Goal: Task Accomplishment & Management: Complete application form

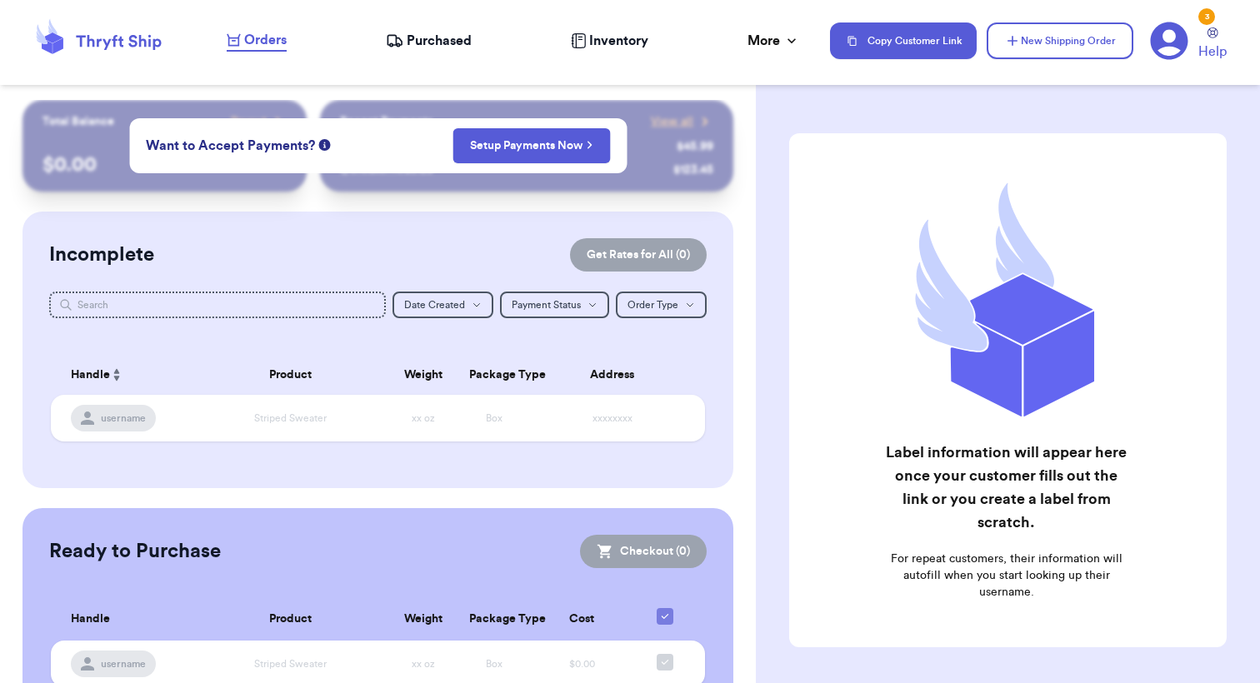
click at [450, 32] on span "Purchased" at bounding box center [439, 41] width 65 height 20
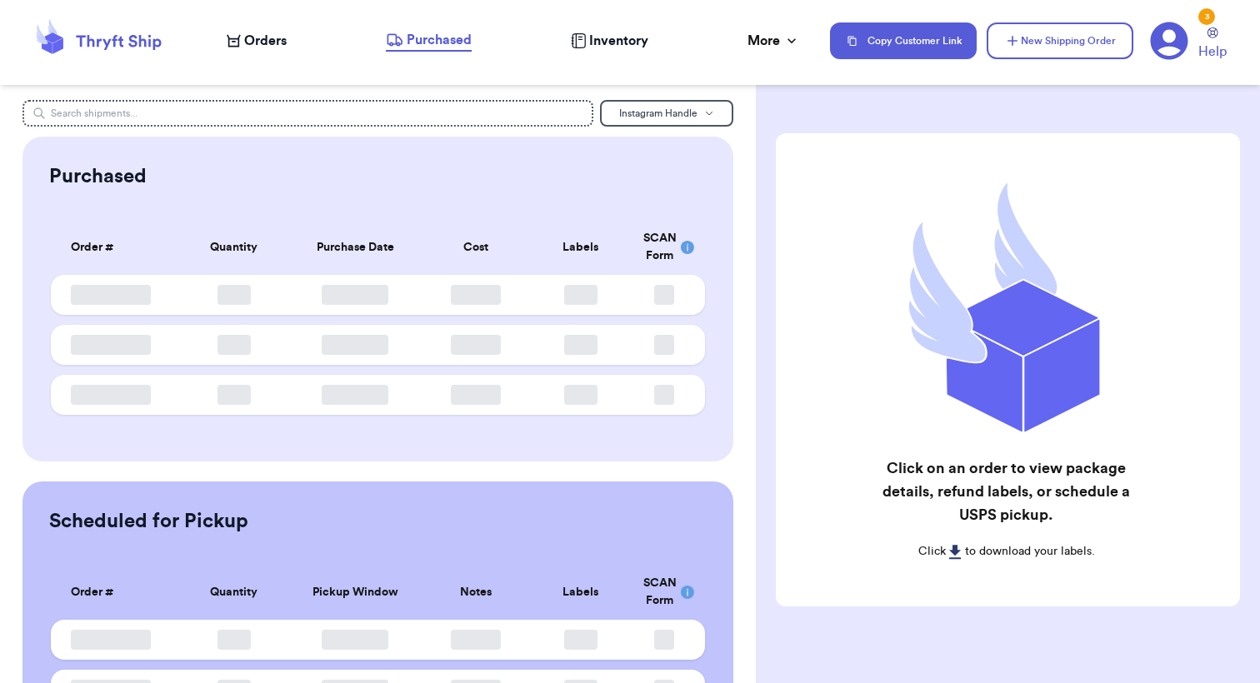
click at [248, 49] on span "Orders" at bounding box center [265, 41] width 43 height 20
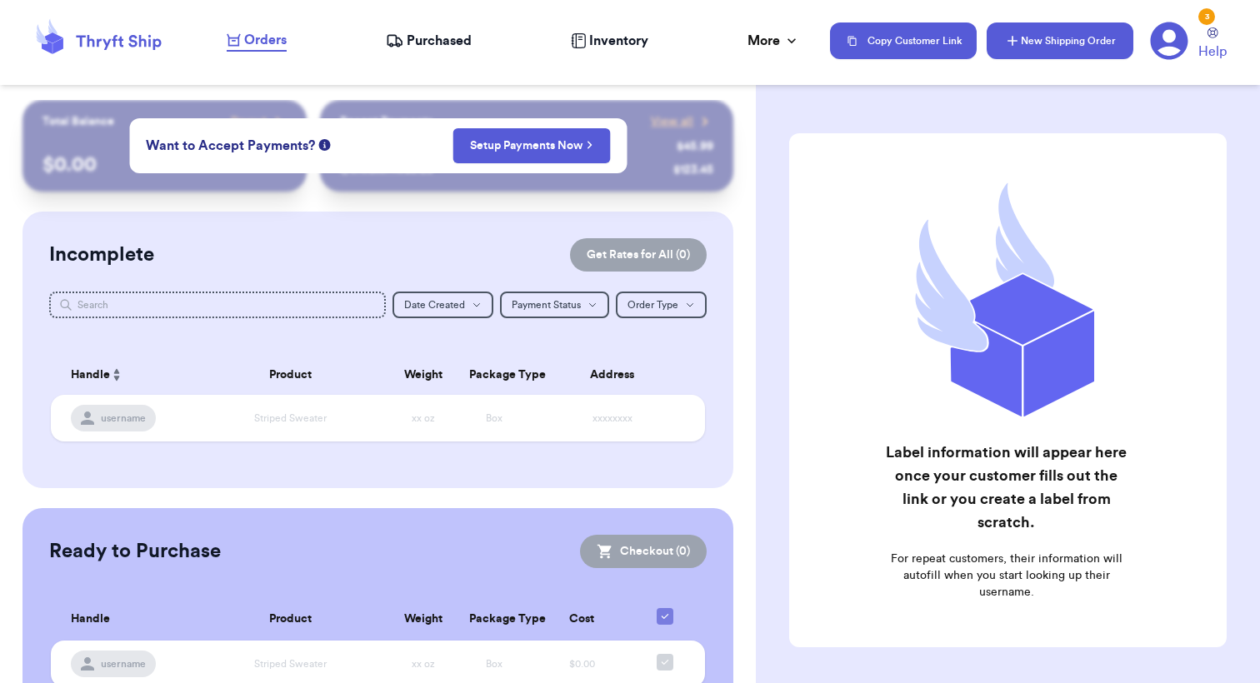
click at [1028, 34] on button "New Shipping Order" at bounding box center [1060, 41] width 147 height 37
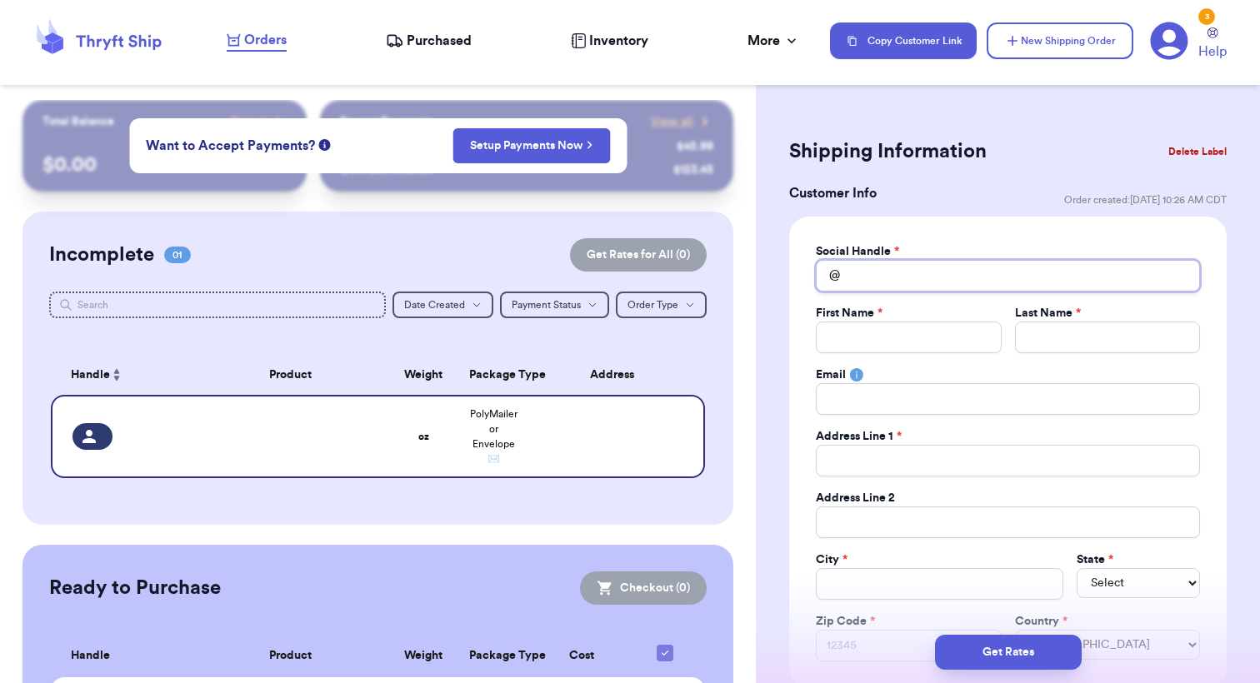
click at [873, 272] on input "Total Amount Paid" at bounding box center [1008, 276] width 384 height 32
type input "e"
type input "em"
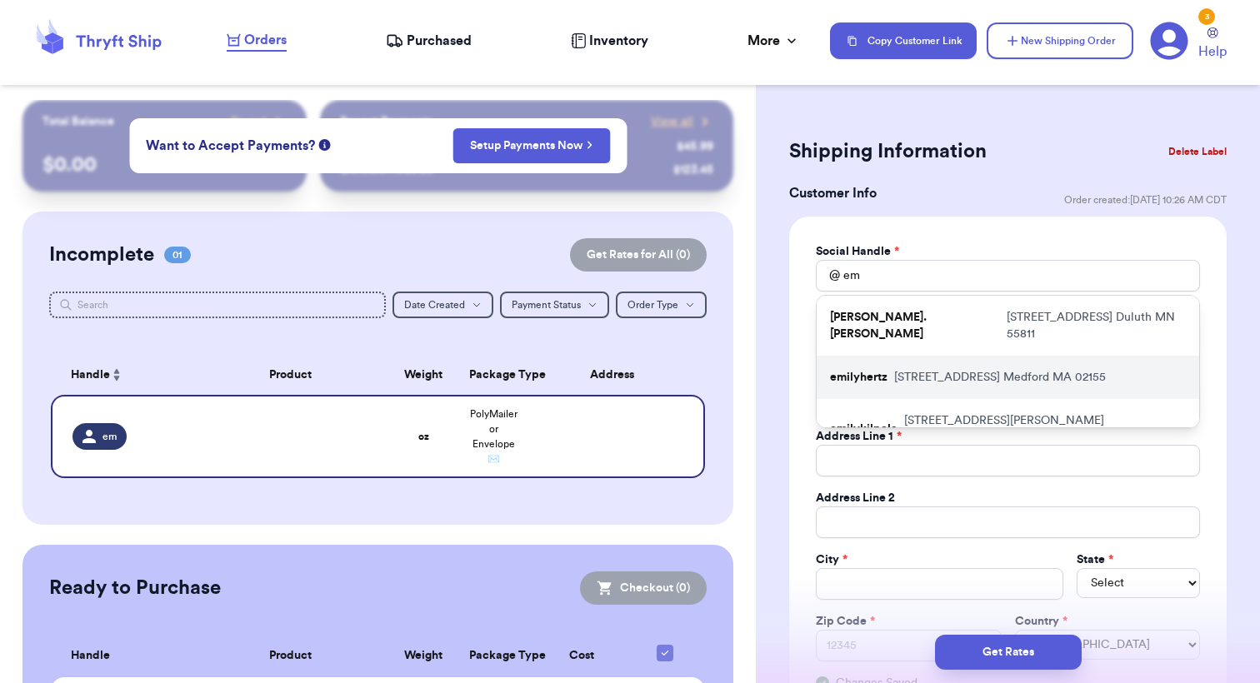
click at [1126, 359] on div "emilyhertz [STREET_ADDRESS]" at bounding box center [1008, 377] width 383 height 43
type input "emilyhertz"
type input "[PERSON_NAME]"
type input "Hertz"
type input "[EMAIL_ADDRESS][DOMAIN_NAME]"
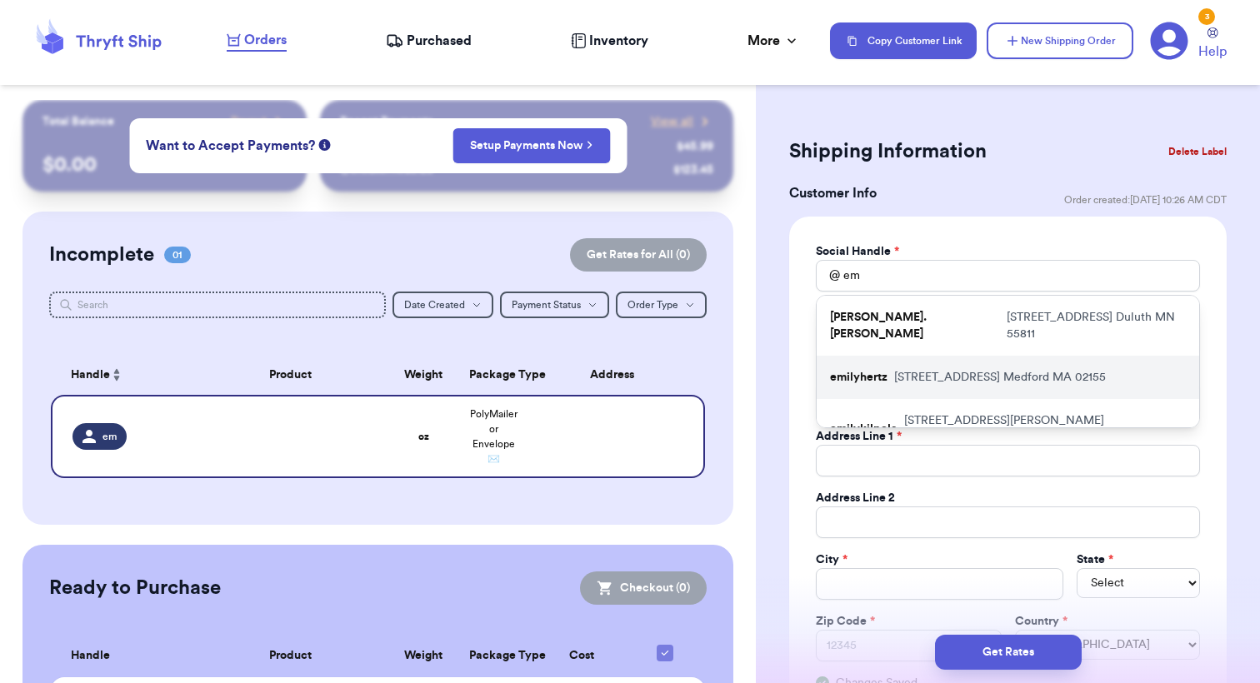
type input "[STREET_ADDRESS]"
type input "Apt. 428"
type input "Medford"
select select "MA"
type input "02155"
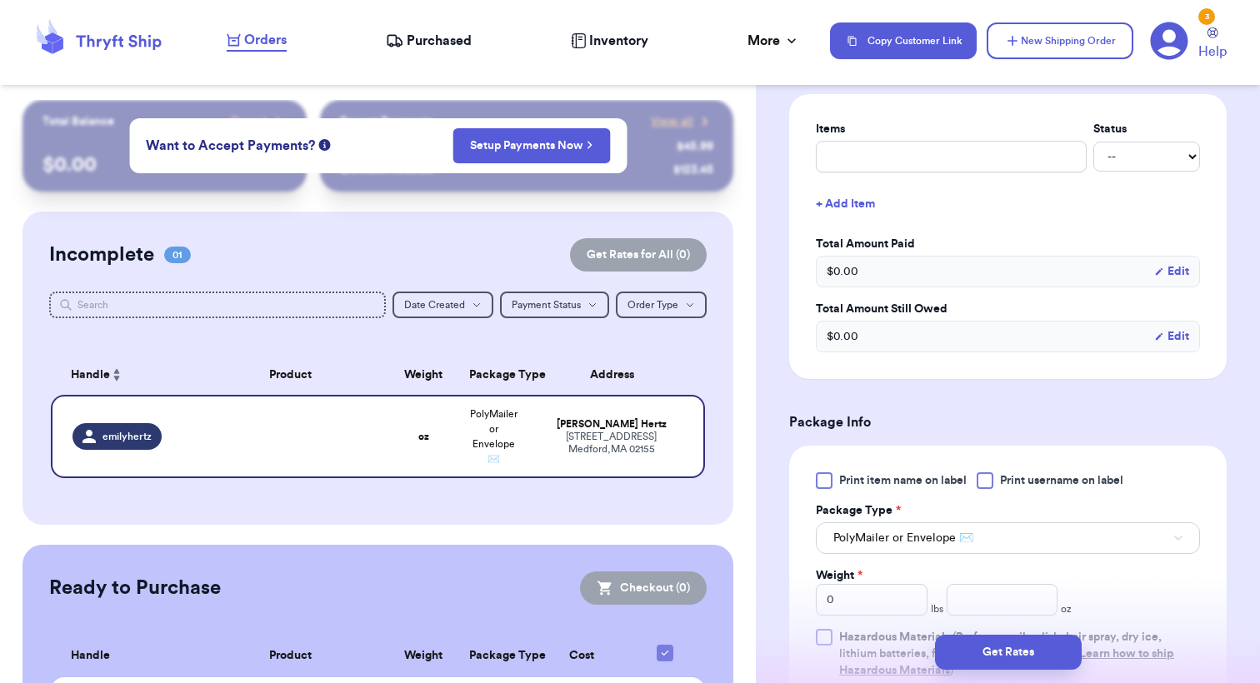
scroll to position [718, 0]
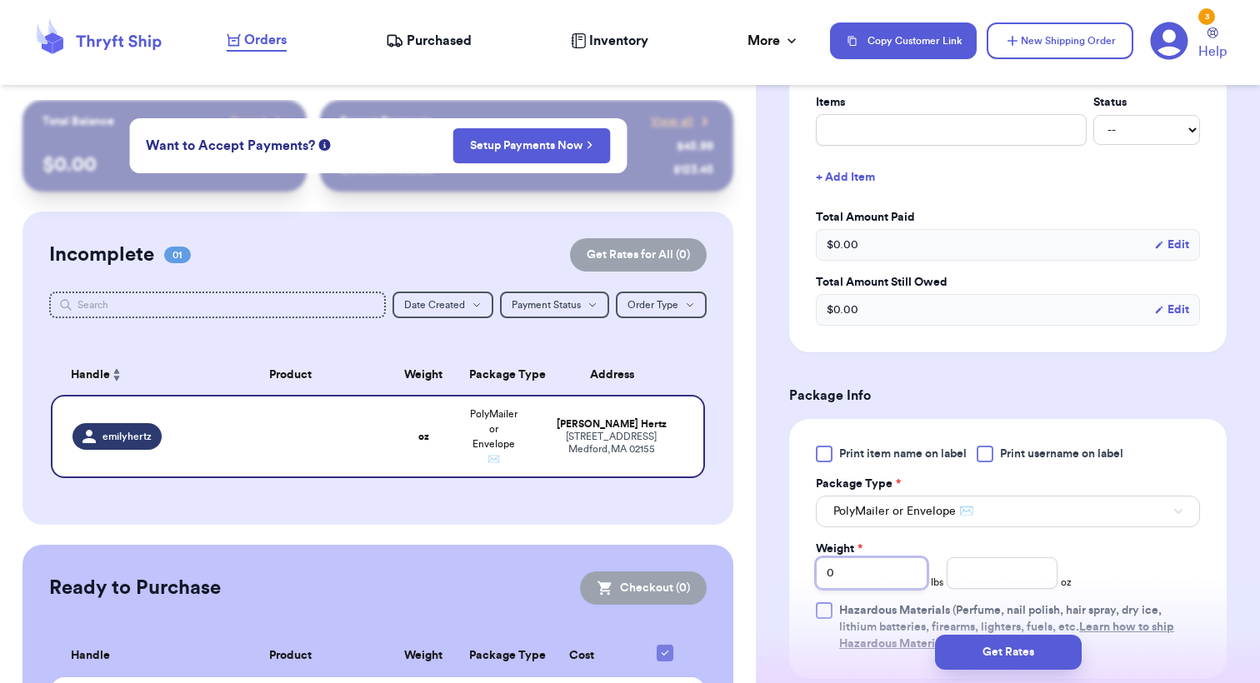
click at [888, 580] on input "0" at bounding box center [872, 574] width 112 height 32
type input "5"
click at [1014, 570] on input "number" at bounding box center [1003, 574] width 112 height 32
type input "1"
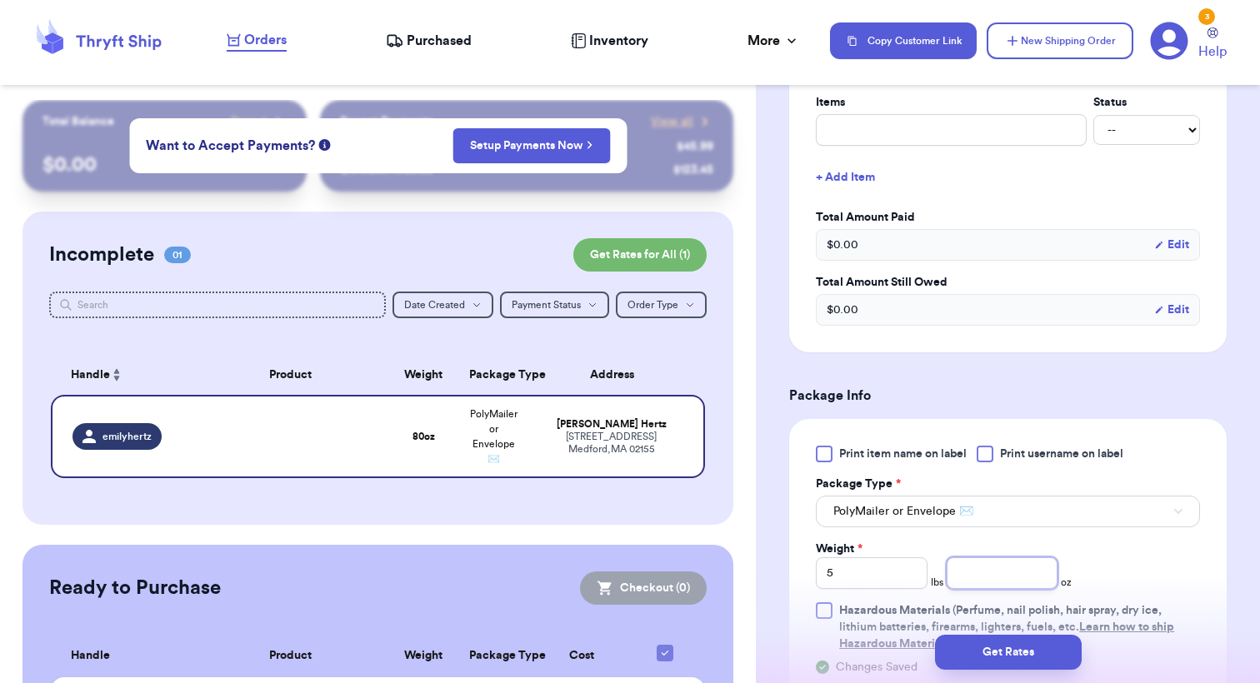
type input "3"
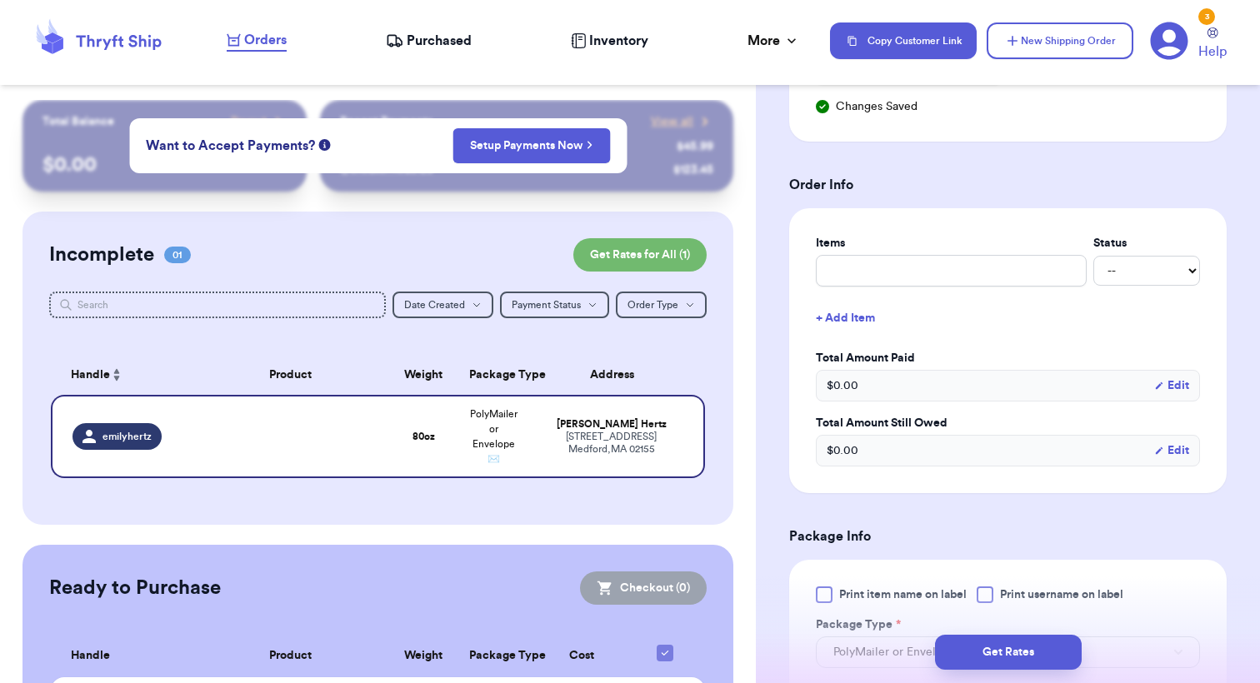
scroll to position [540, 0]
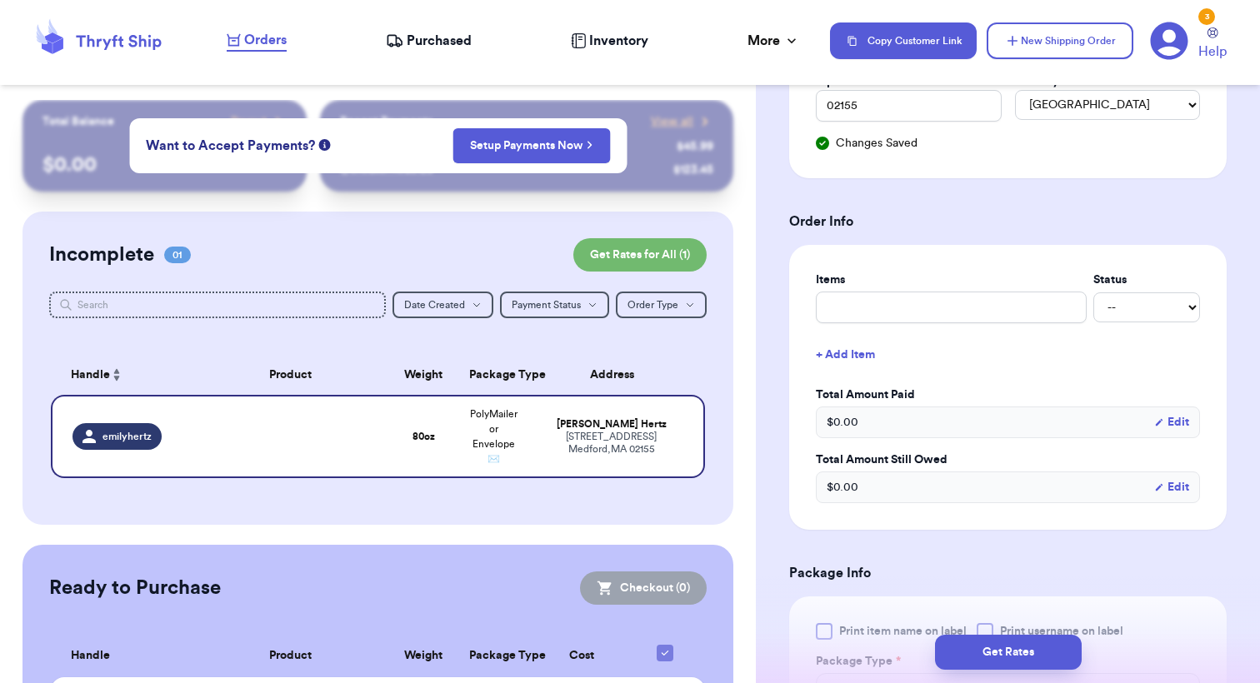
type input "10"
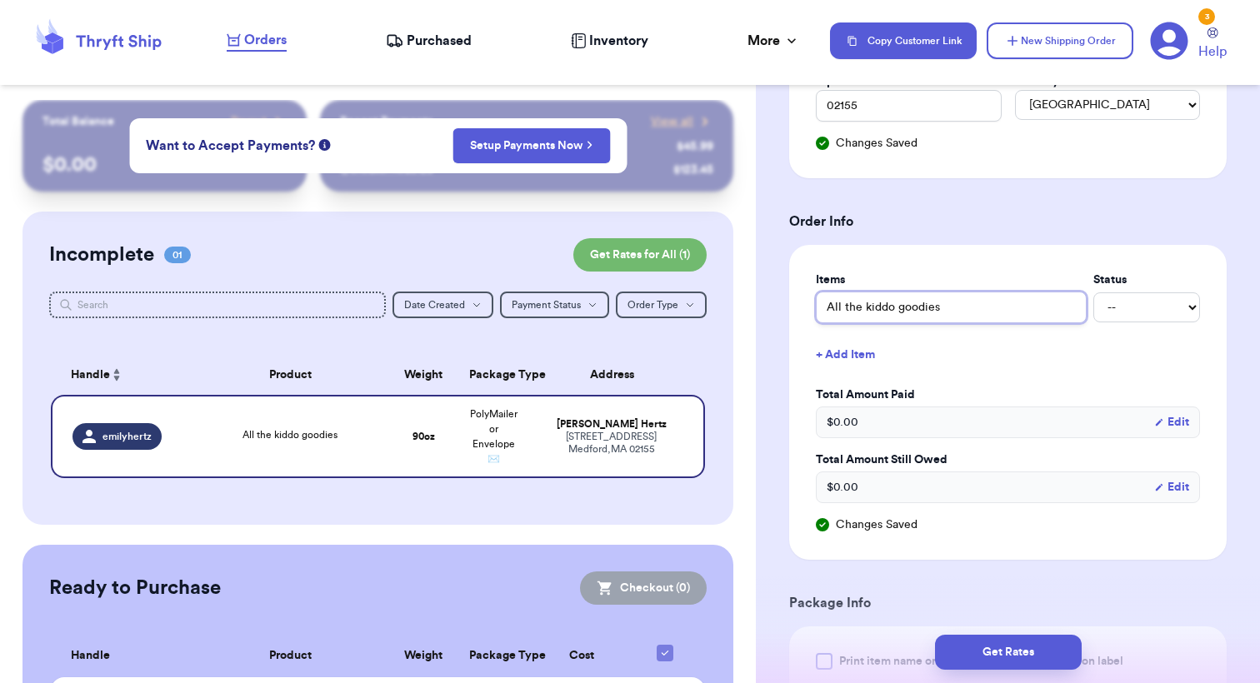
type input "All the kiddo goodies"
click at [852, 353] on button "+ Add Item" at bounding box center [1008, 355] width 398 height 37
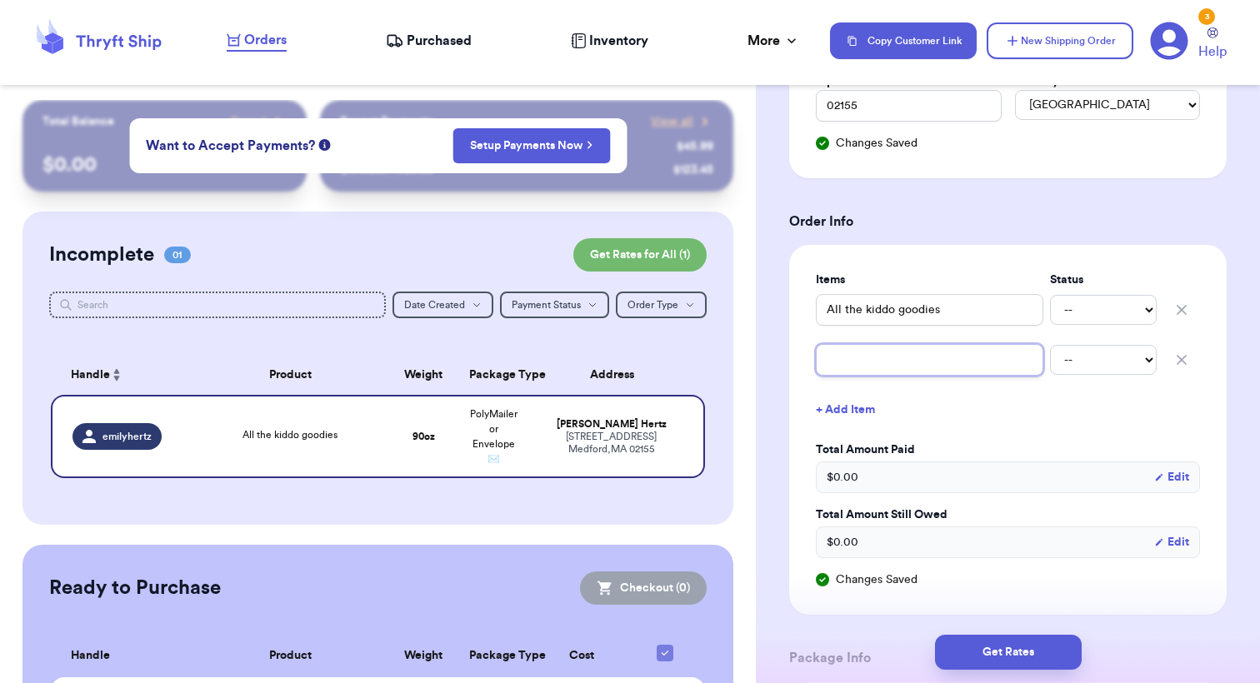
type input "w"
type input "whbm jeans"
click at [853, 410] on button "+ Add Item" at bounding box center [1008, 410] width 398 height 37
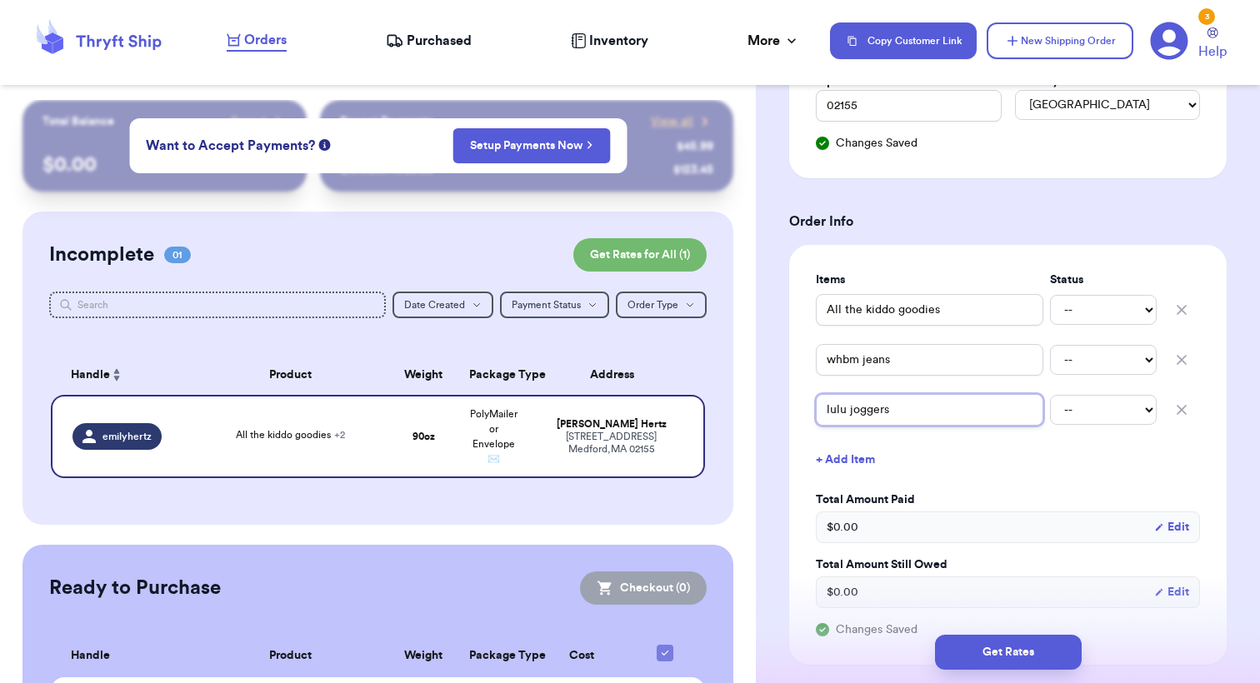
type input "lulu joggers"
click at [835, 464] on button "+ Add Item" at bounding box center [1008, 460] width 398 height 37
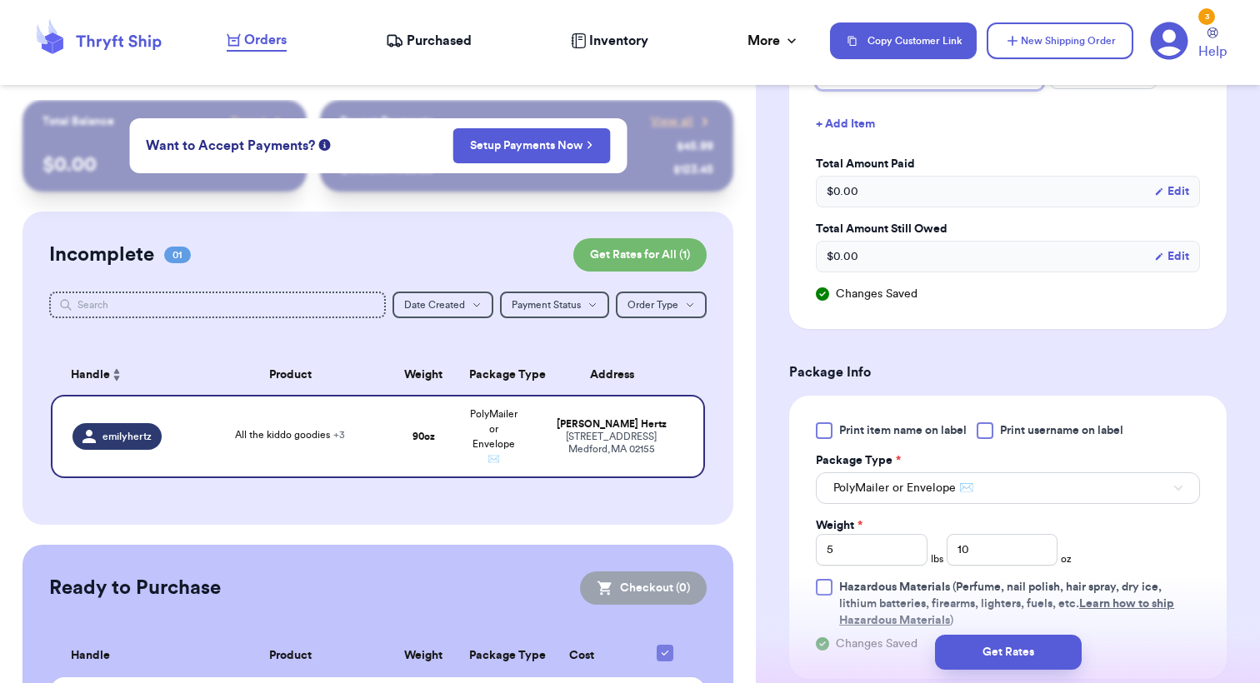
scroll to position [950, 0]
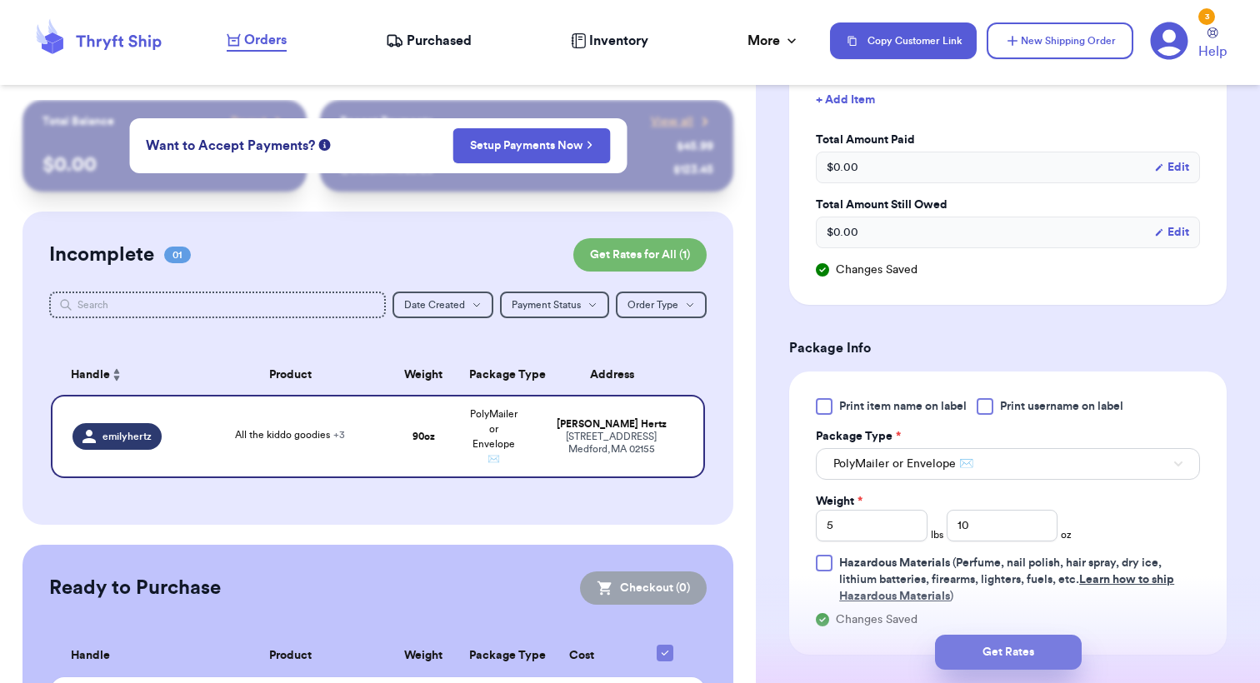
type input "bdg long sleeve"
click at [1016, 651] on button "Get Rates" at bounding box center [1008, 652] width 147 height 35
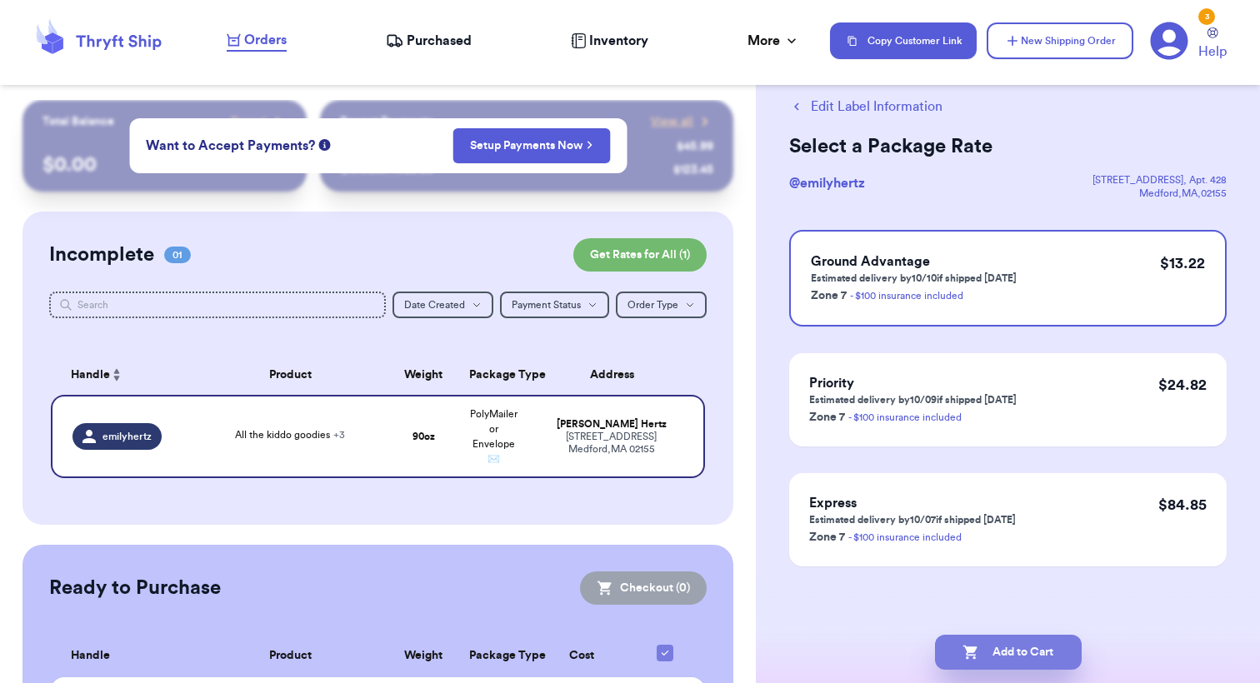
scroll to position [0, 0]
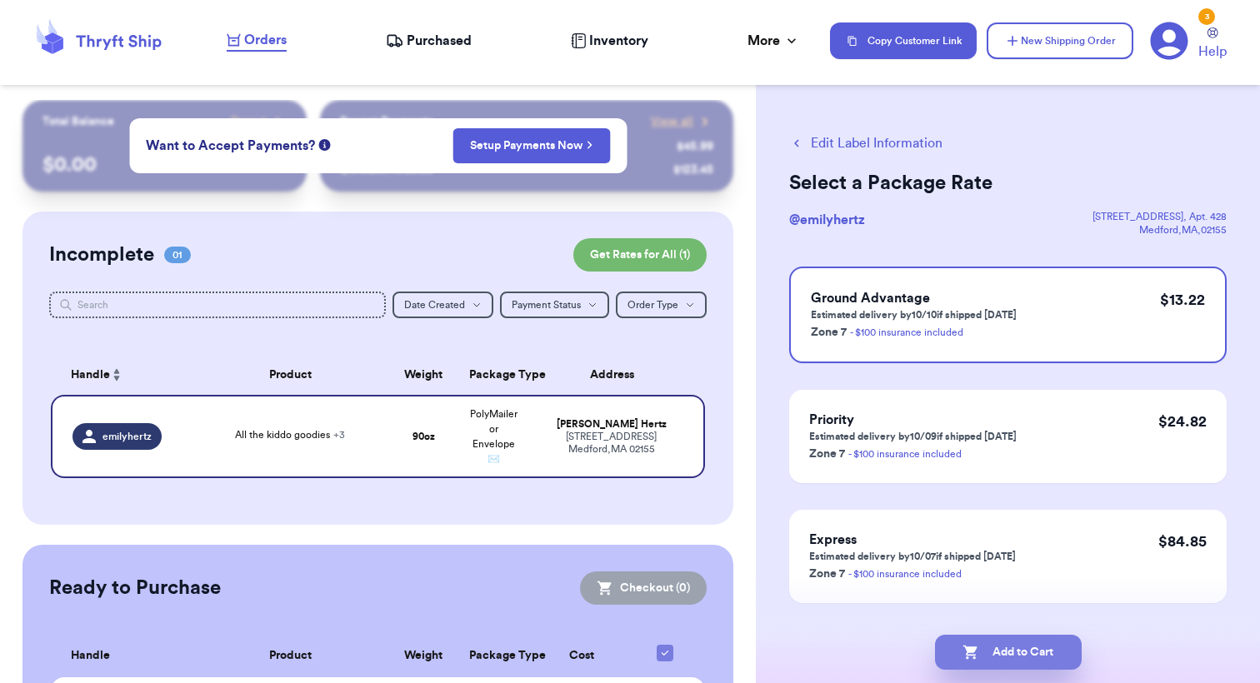
click at [1008, 645] on button "Add to Cart" at bounding box center [1008, 652] width 147 height 35
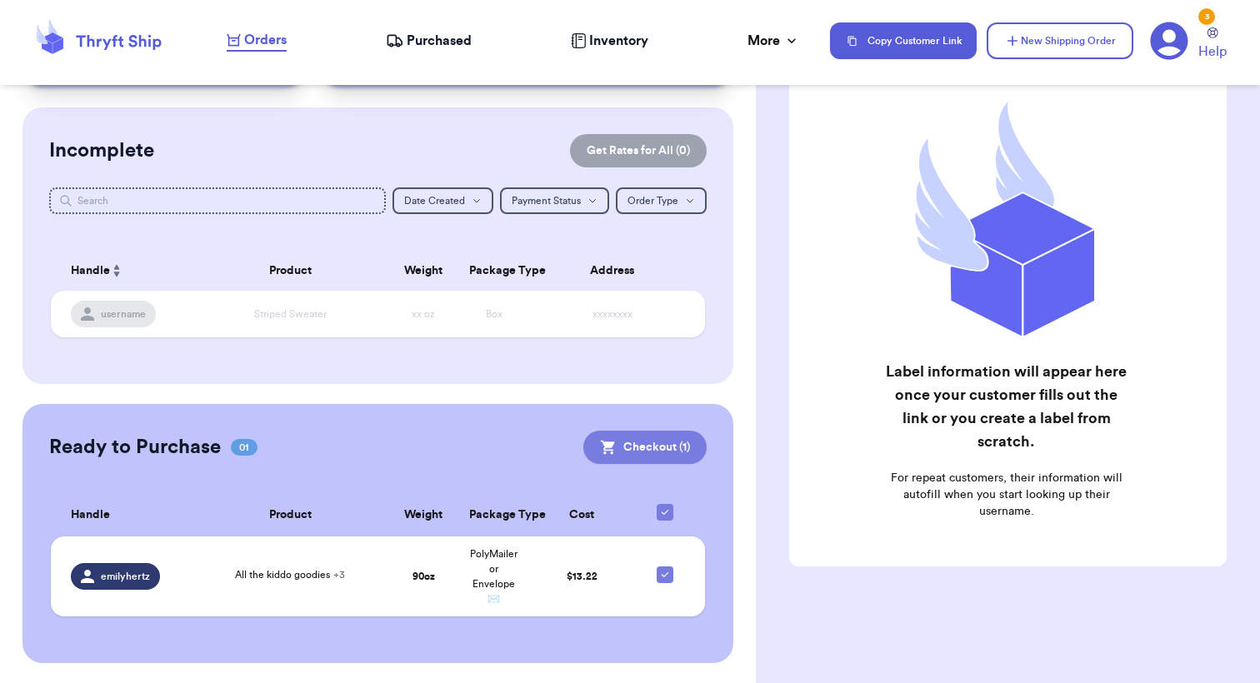
scroll to position [103, 0]
click at [661, 457] on button "Checkout ( 1 )" at bounding box center [644, 448] width 123 height 33
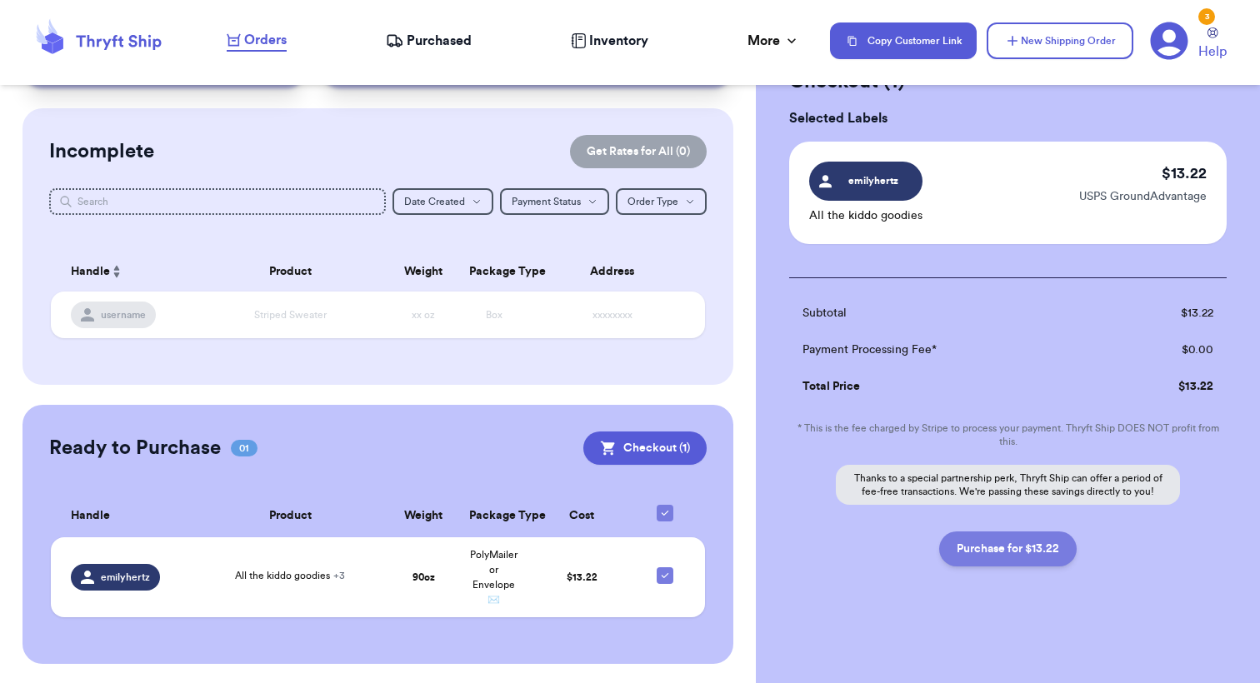
click at [1030, 556] on button "Purchase for $13.22" at bounding box center [1008, 549] width 138 height 35
checkbox input "true"
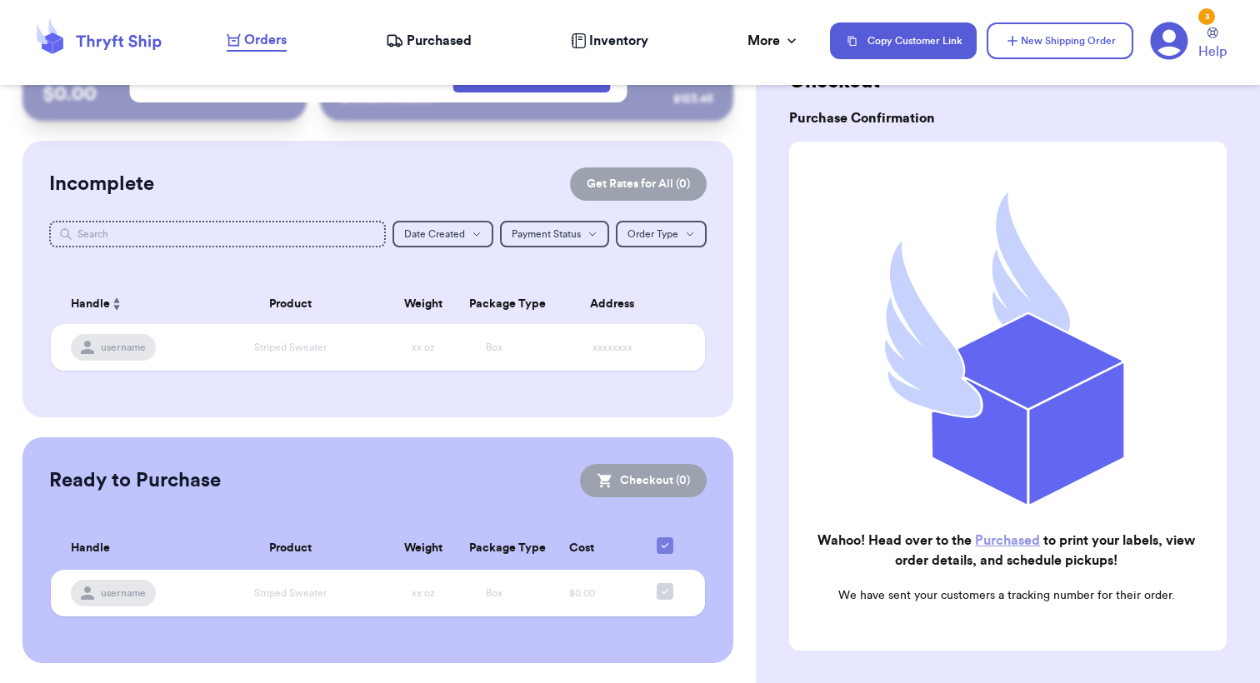
scroll to position [70, 0]
click at [418, 42] on span "Purchased" at bounding box center [439, 41] width 65 height 20
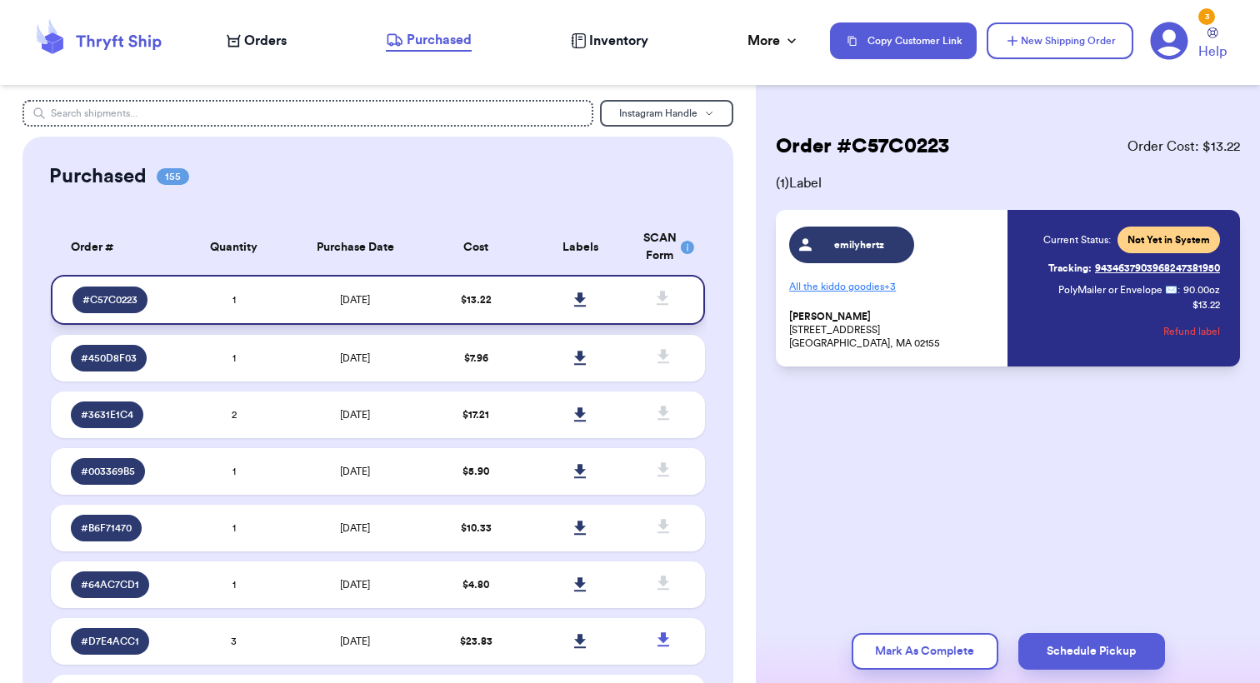
click at [577, 308] on icon at bounding box center [580, 300] width 13 height 15
